Goal: Information Seeking & Learning: Find specific fact

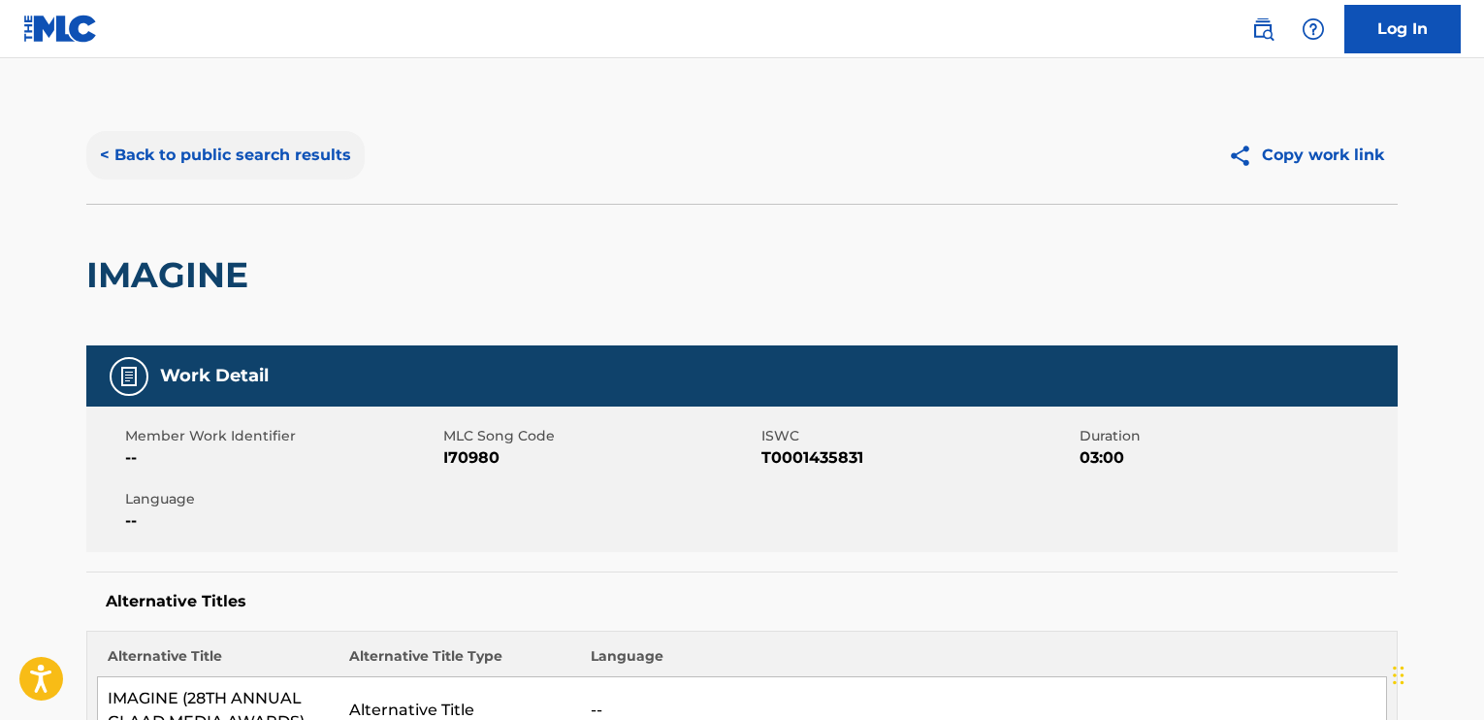
click at [178, 143] on button "< Back to public search results" at bounding box center [225, 155] width 278 height 49
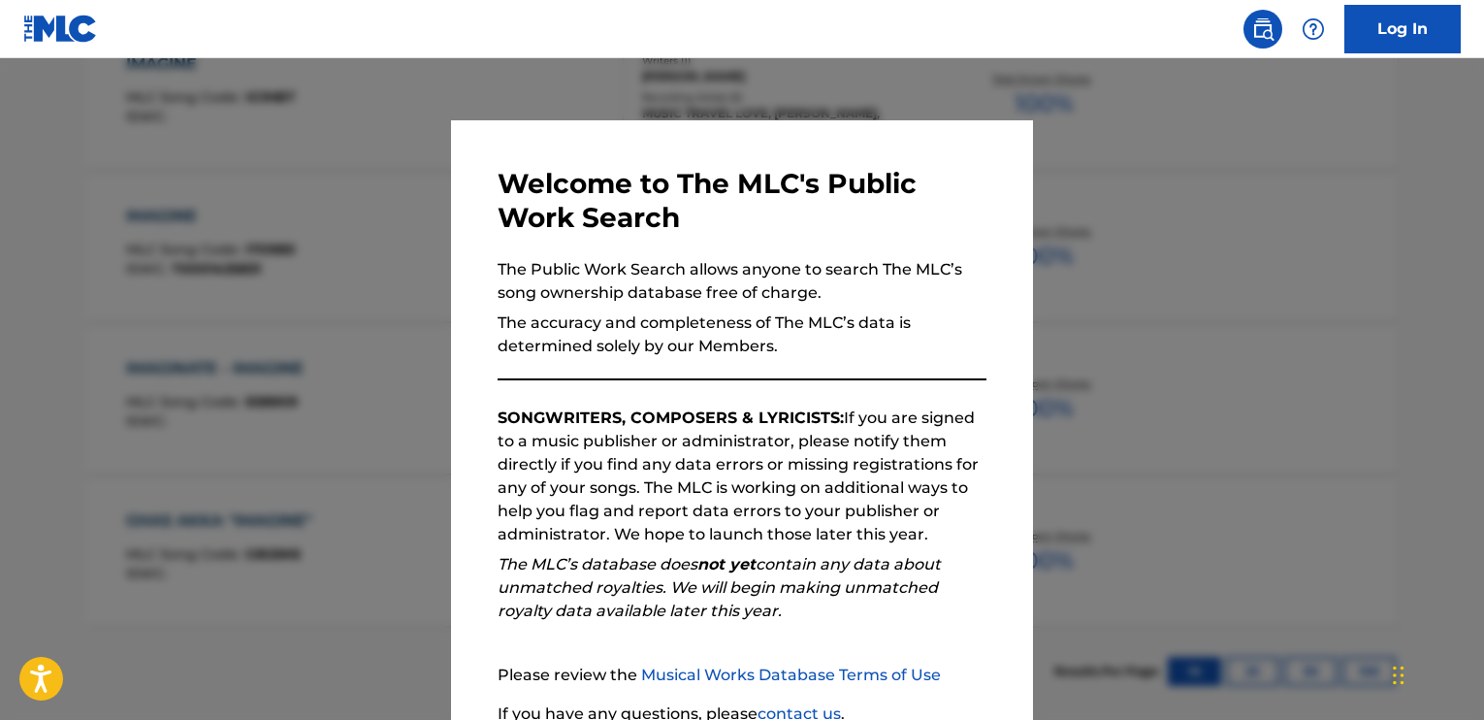
click at [288, 193] on div at bounding box center [742, 418] width 1484 height 720
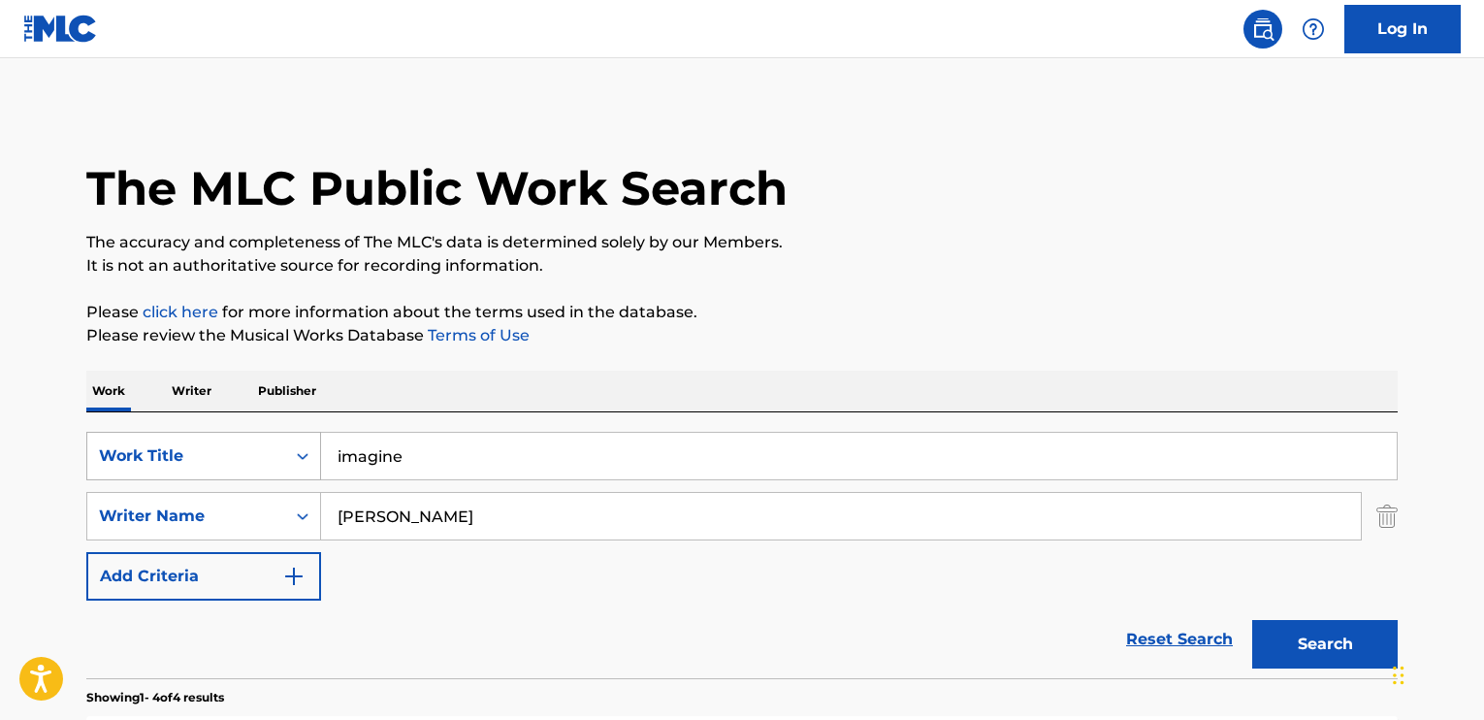
click at [304, 447] on div "Search Form" at bounding box center [302, 455] width 35 height 35
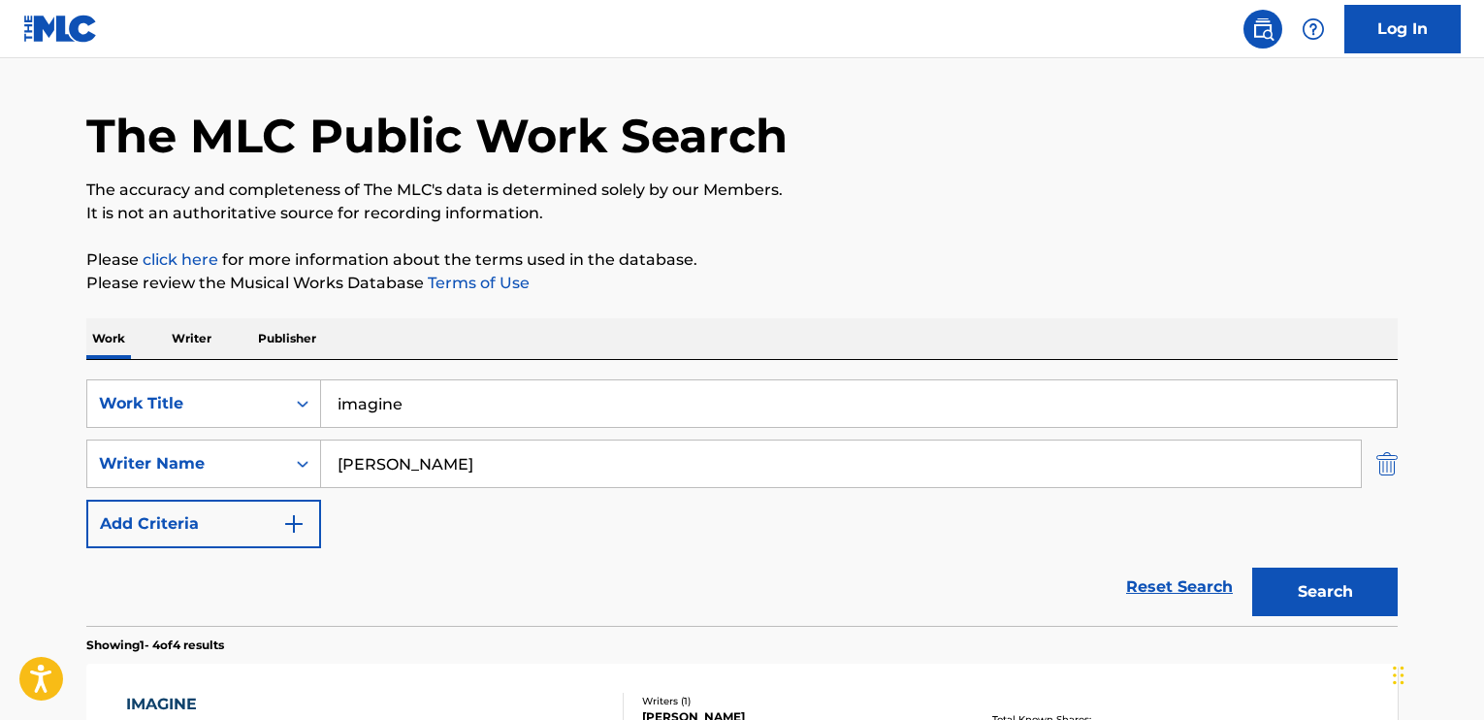
click at [1390, 467] on img "Search Form" at bounding box center [1387, 463] width 21 height 49
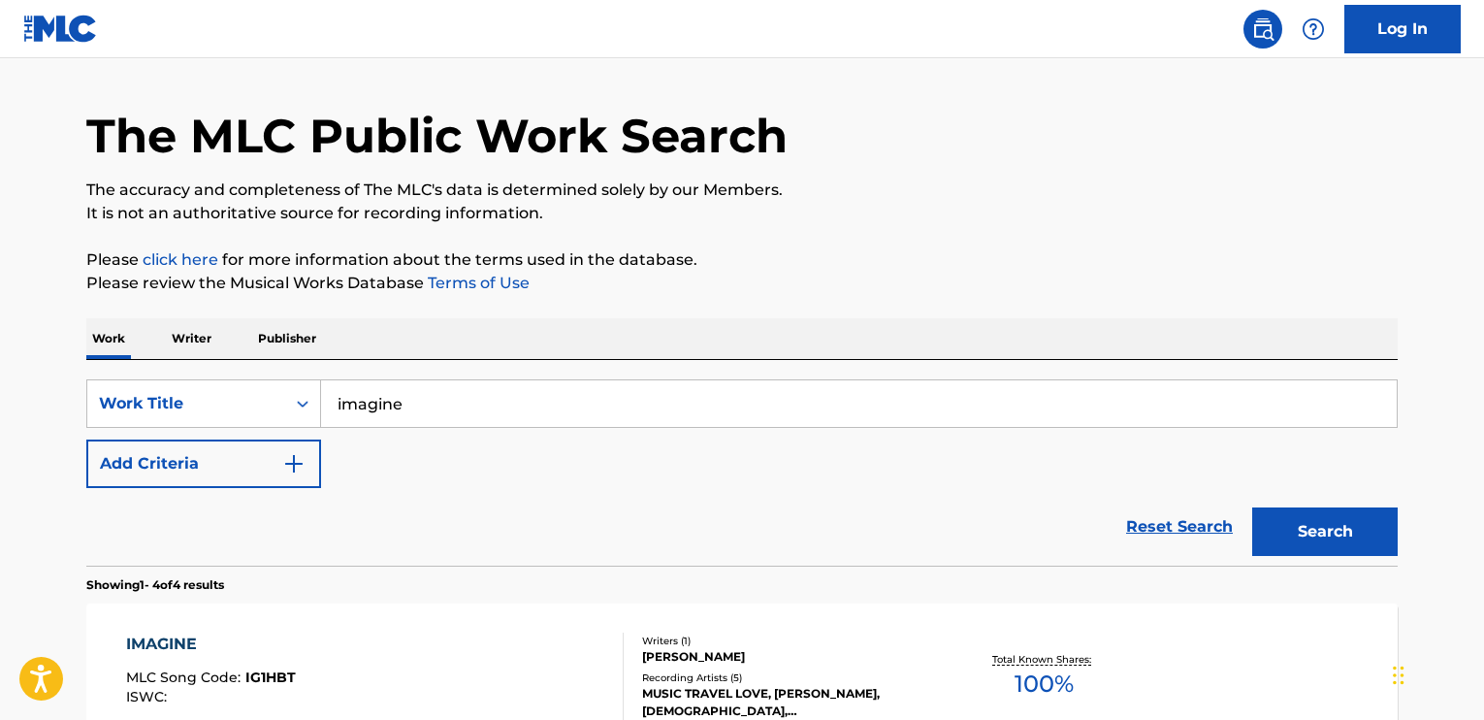
drag, startPoint x: 419, startPoint y: 399, endPoint x: 341, endPoint y: 407, distance: 78.1
click at [341, 407] on input "imagine" at bounding box center [859, 403] width 1076 height 47
type input "i"
click at [294, 461] on img "Search Form" at bounding box center [293, 463] width 23 height 23
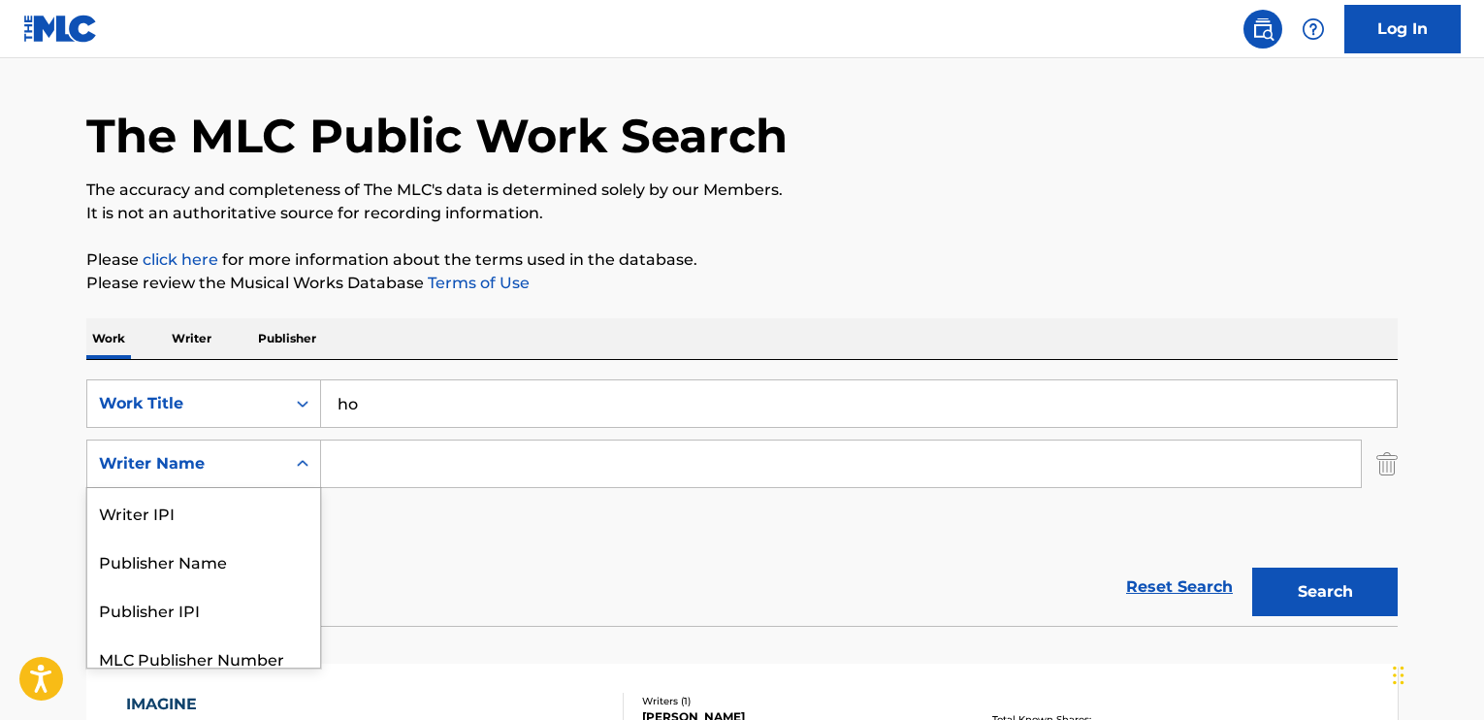
click at [299, 461] on icon "Search Form" at bounding box center [302, 463] width 19 height 19
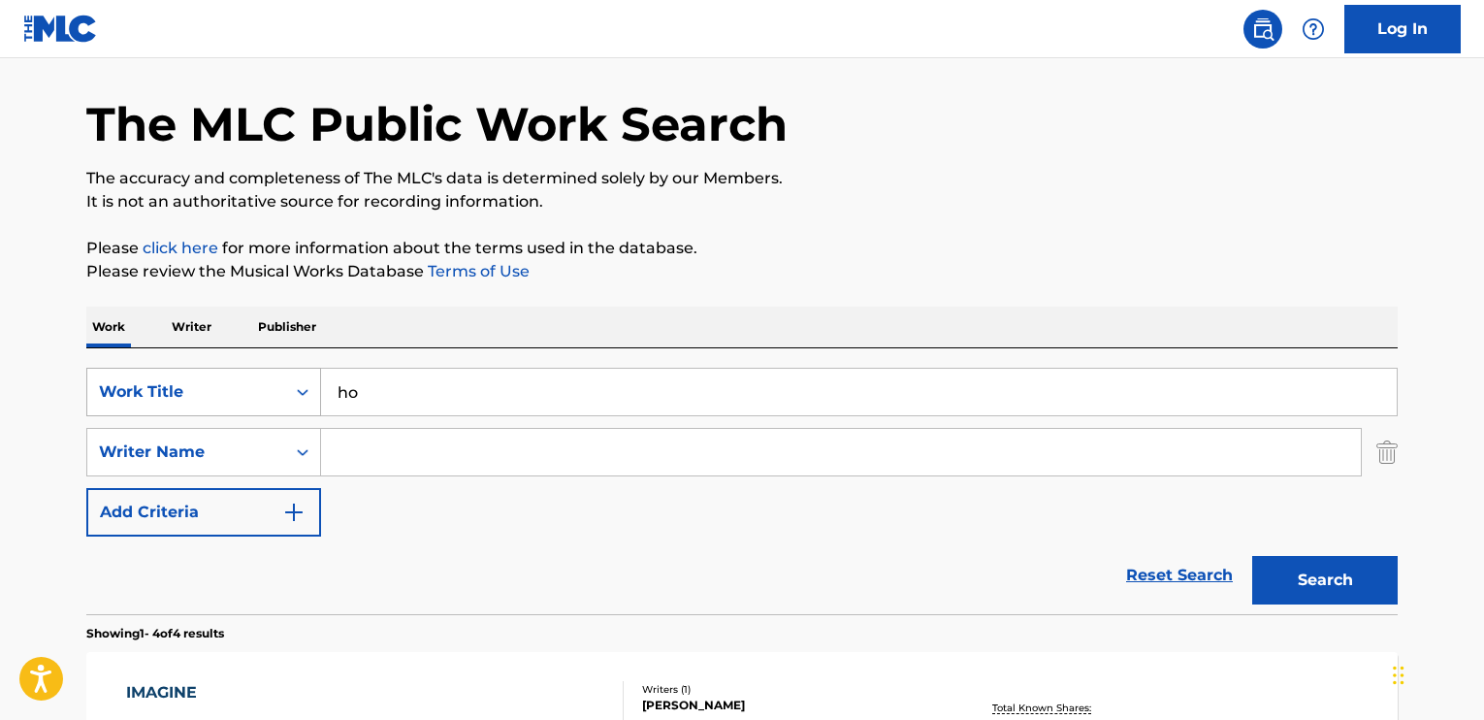
drag, startPoint x: 389, startPoint y: 389, endPoint x: 307, endPoint y: 382, distance: 82.7
click at [307, 382] on div "SearchWithCriteriaab17c8c1-81d6-4db6-b95e-387cc1f98500 Work Title ho" at bounding box center [742, 392] width 1312 height 49
paste input "[PERSON_NAME]/Naked Eye"
click at [480, 389] on input "[PERSON_NAME]/Naked Eye" at bounding box center [859, 392] width 1076 height 47
type input "Naked Eye"
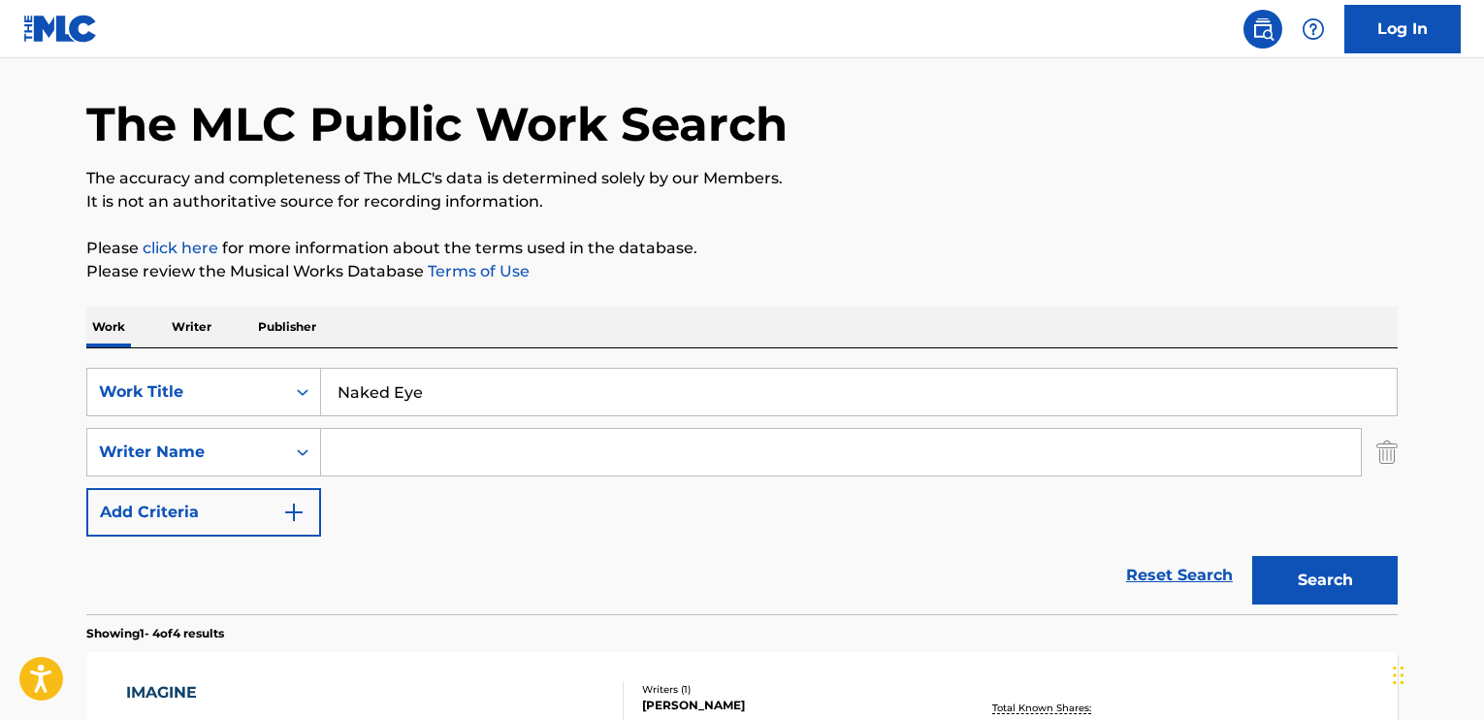
click at [669, 437] on input "Search Form" at bounding box center [841, 452] width 1040 height 47
type input "[PERSON_NAME]"
click at [1252, 556] on button "Search" at bounding box center [1325, 580] width 146 height 49
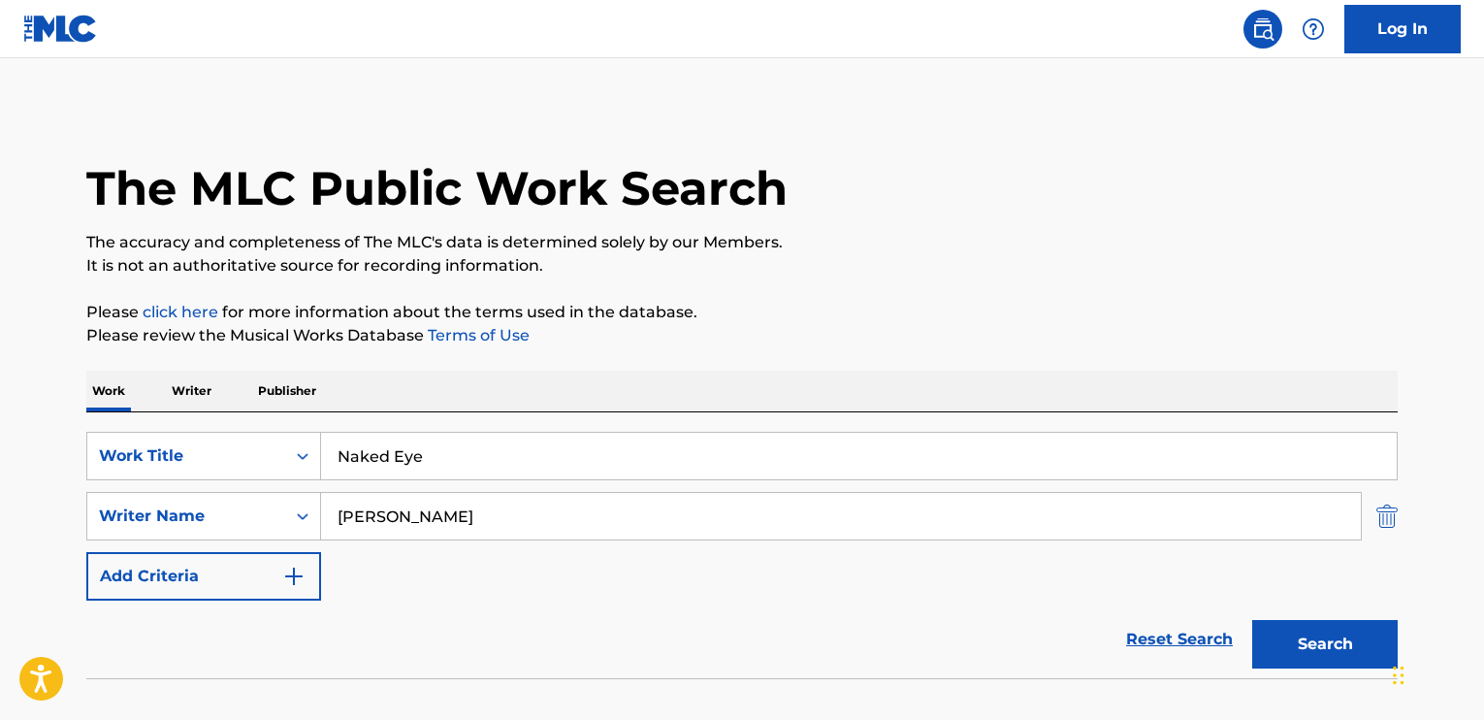
click at [1383, 525] on img "Search Form" at bounding box center [1387, 516] width 21 height 49
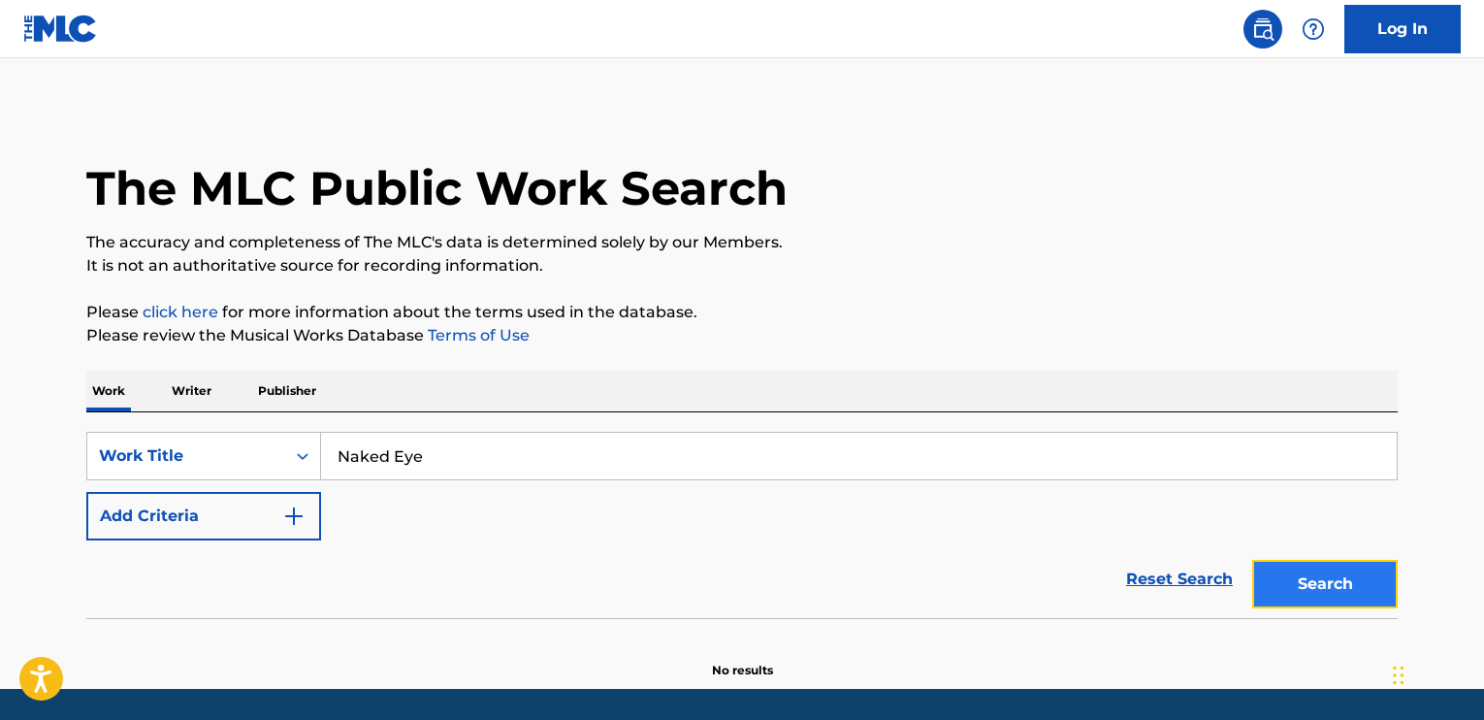
click at [1361, 582] on button "Search" at bounding box center [1325, 584] width 146 height 49
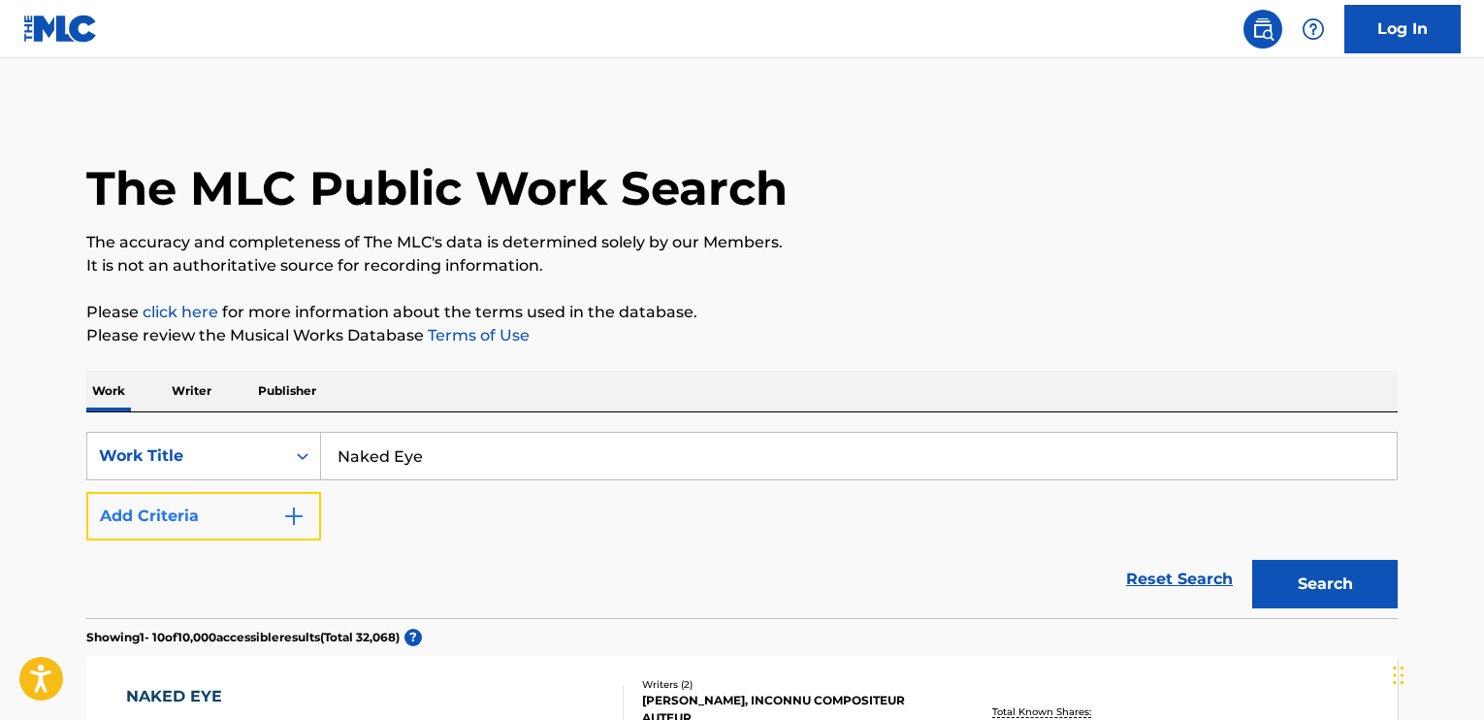
click at [308, 511] on button "Add Criteria" at bounding box center [203, 516] width 235 height 49
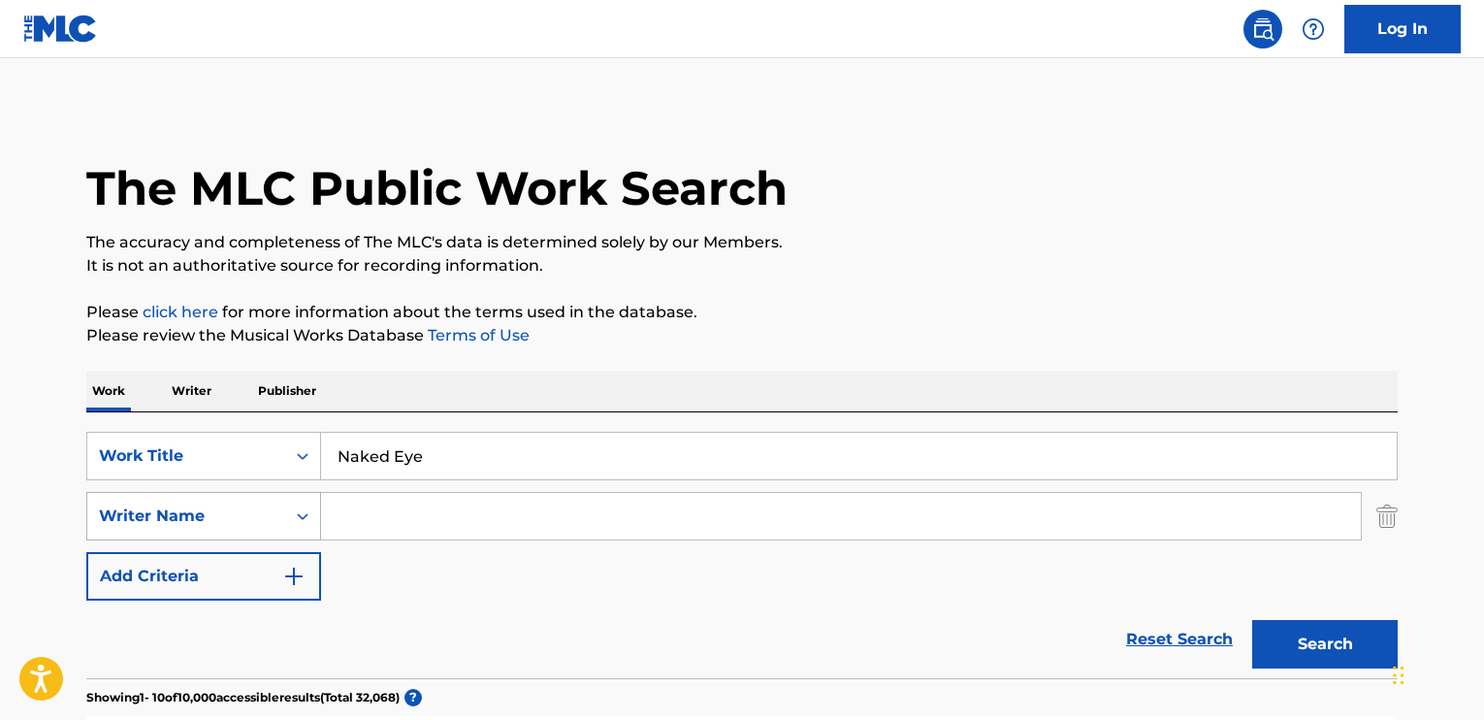
click at [308, 517] on div "Writer Name" at bounding box center [203, 516] width 235 height 49
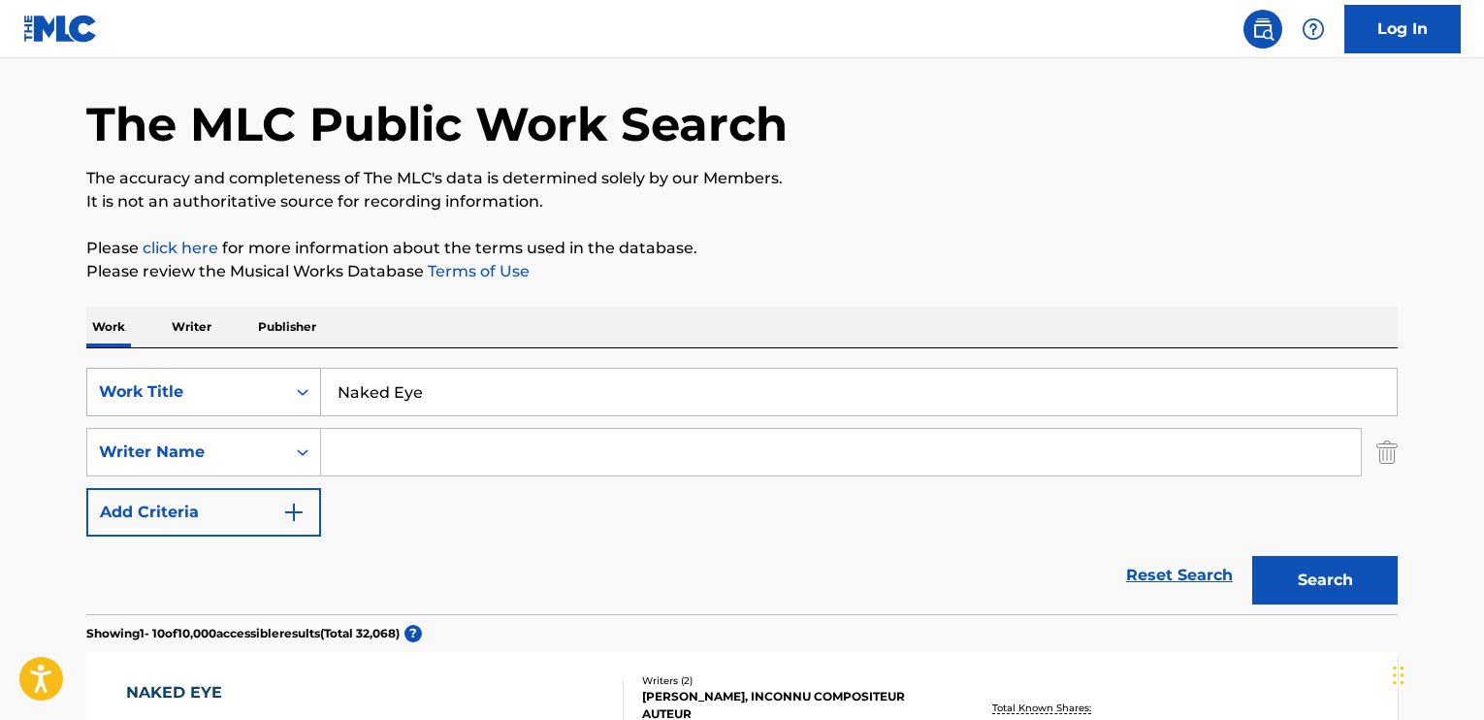
drag, startPoint x: 438, startPoint y: 389, endPoint x: 278, endPoint y: 384, distance: 160.1
click at [278, 384] on div "SearchWithCriteriaab17c8c1-81d6-4db6-b95e-387cc1f98500 Work Title Naked Eye" at bounding box center [742, 392] width 1312 height 49
paste input "Crowded House/Something So Strong"
click at [470, 391] on input "Crowded House/Something So Strong" at bounding box center [859, 392] width 1076 height 47
type input "Something So Strong"
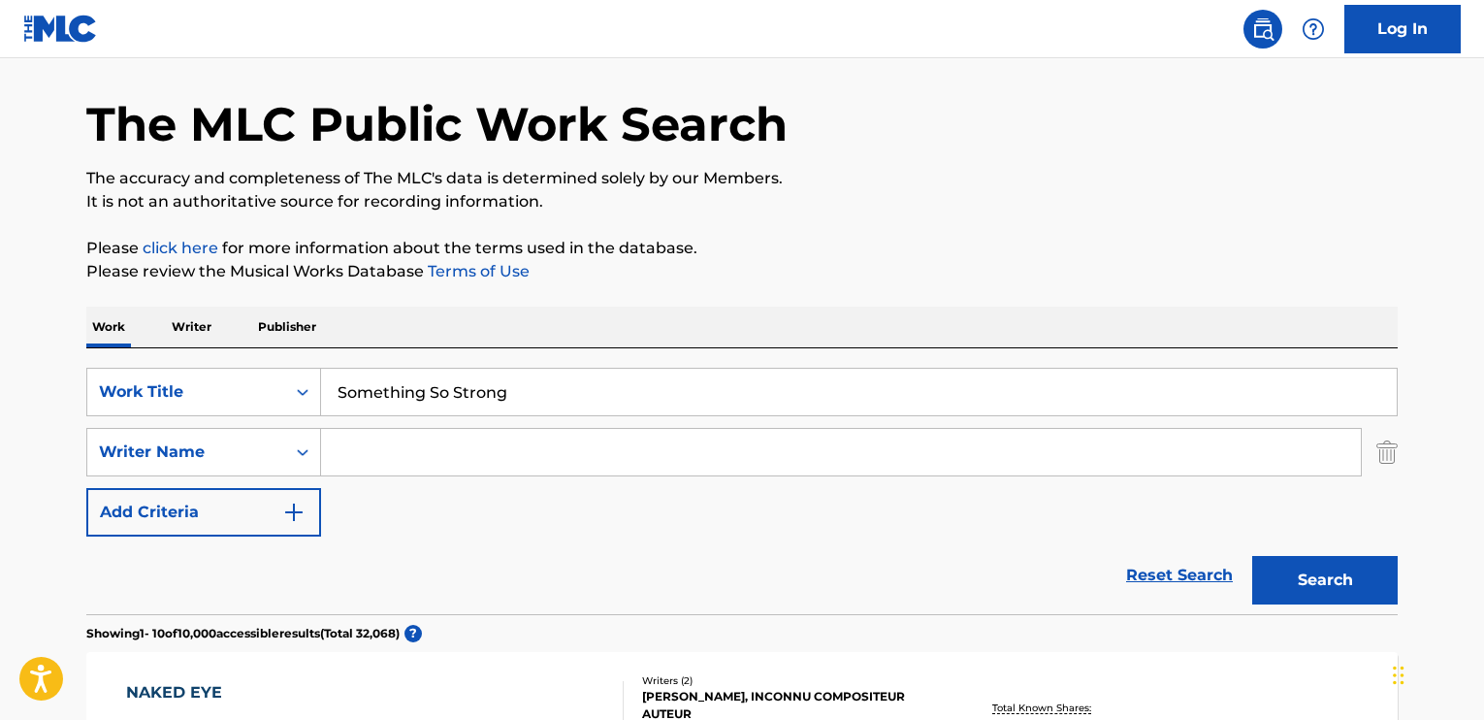
click at [476, 457] on input "Search Form" at bounding box center [841, 452] width 1040 height 47
type input "froom"
click at [1252, 556] on button "Search" at bounding box center [1325, 580] width 146 height 49
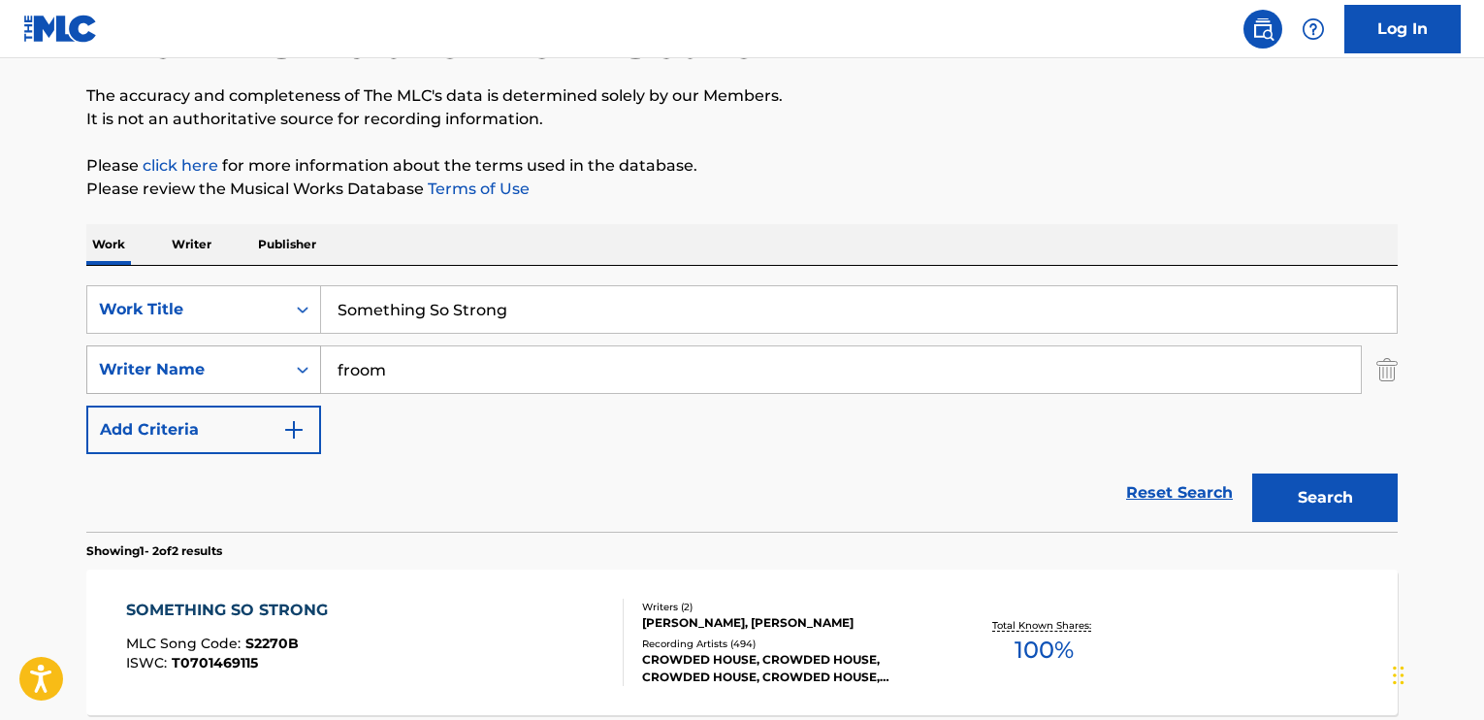
scroll to position [258, 0]
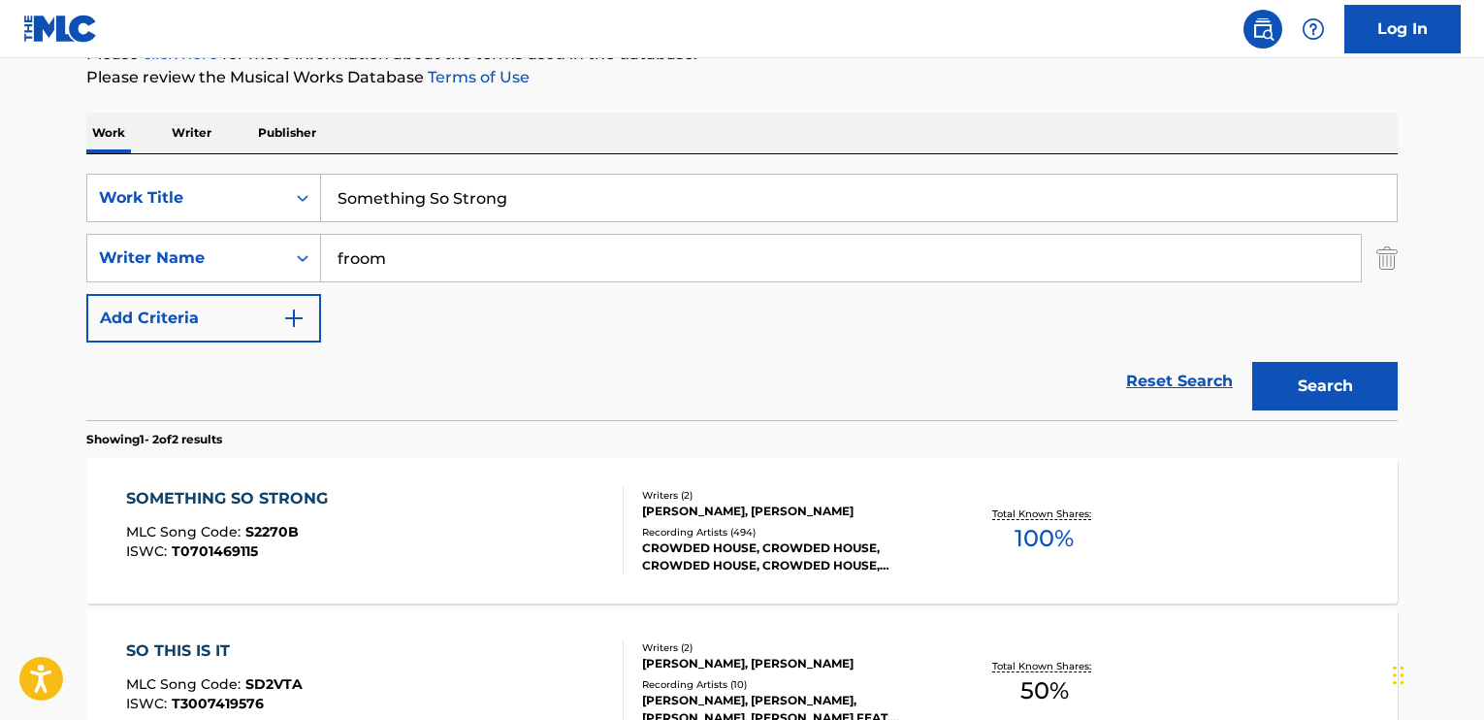
click at [387, 517] on div "SOMETHING SO STRONG MLC Song Code : S2270B ISWC : T0701469115" at bounding box center [375, 530] width 499 height 87
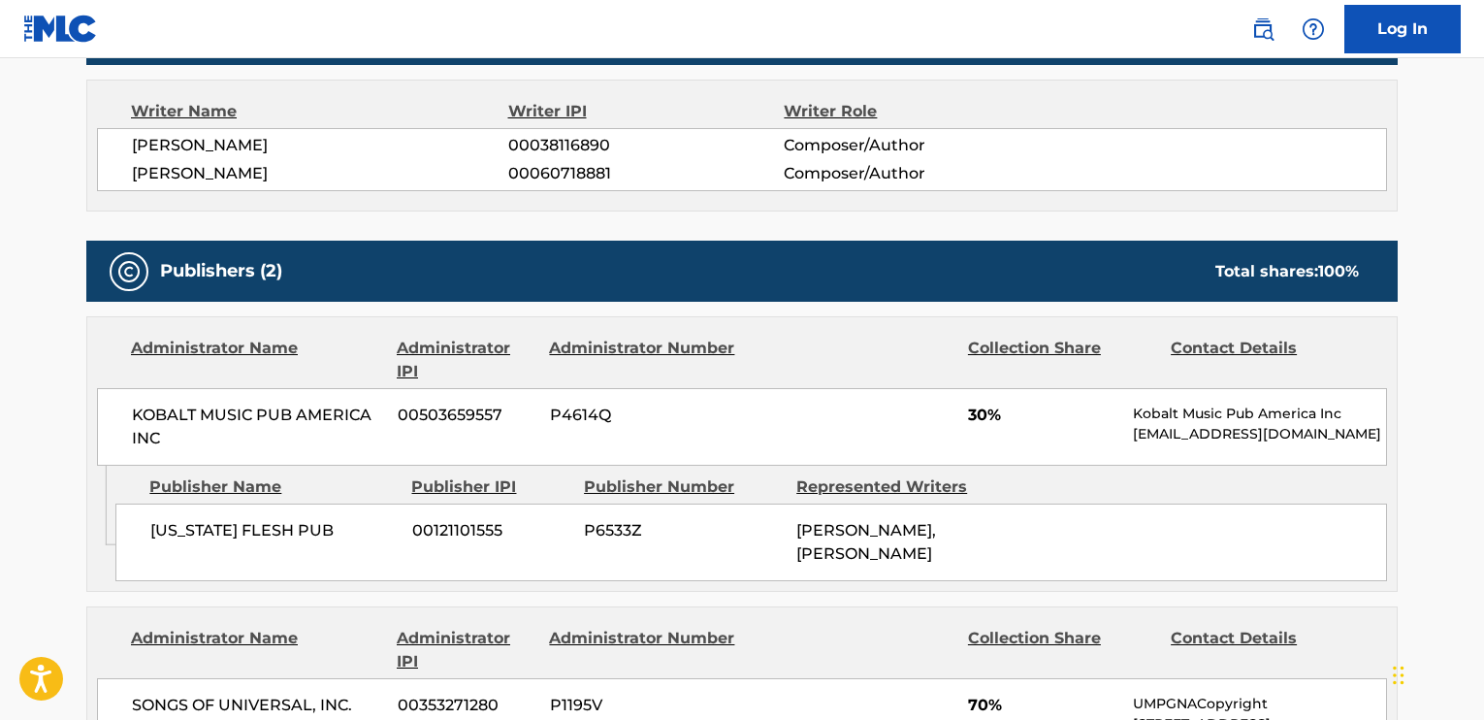
scroll to position [873, 0]
